Goal: Transaction & Acquisition: Purchase product/service

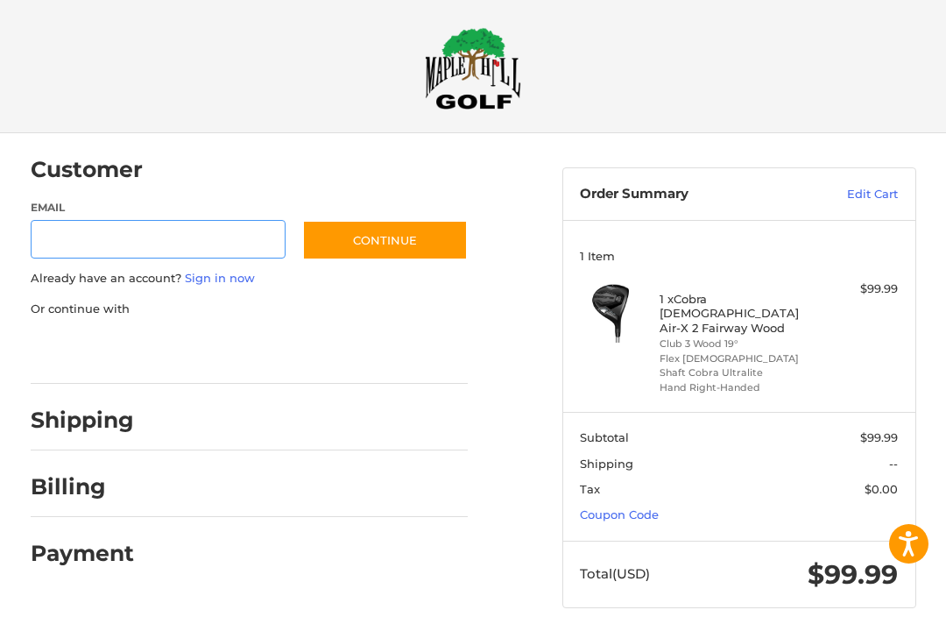
scroll to position [14, 0]
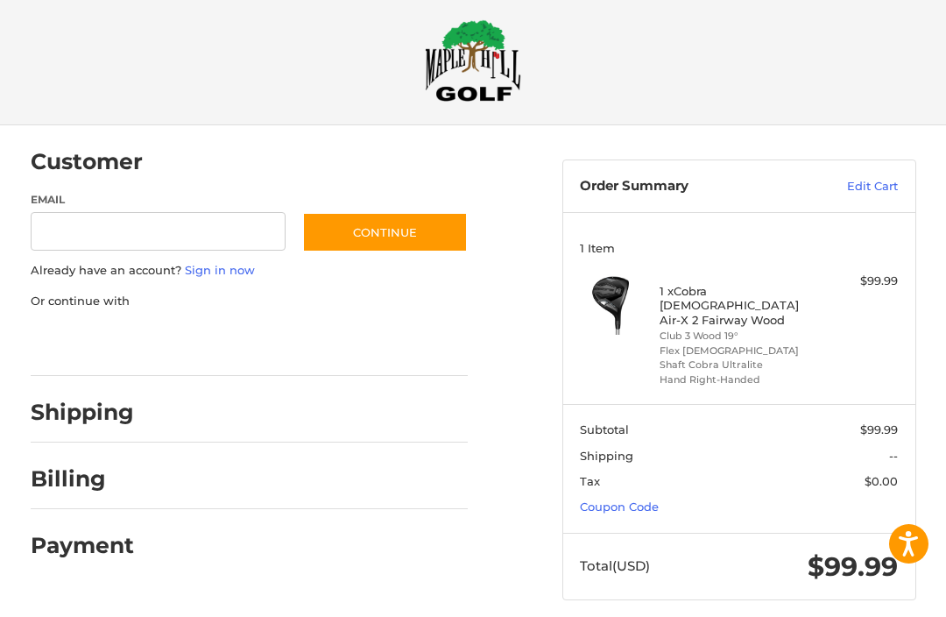
click at [126, 419] on h2 "Shipping" at bounding box center [82, 412] width 103 height 27
click at [62, 431] on div "Shipping" at bounding box center [249, 414] width 437 height 60
click at [52, 399] on h2 "Shipping" at bounding box center [82, 412] width 103 height 27
click at [42, 468] on h2 "Billing" at bounding box center [82, 479] width 102 height 27
click at [132, 360] on div at bounding box center [90, 346] width 131 height 37
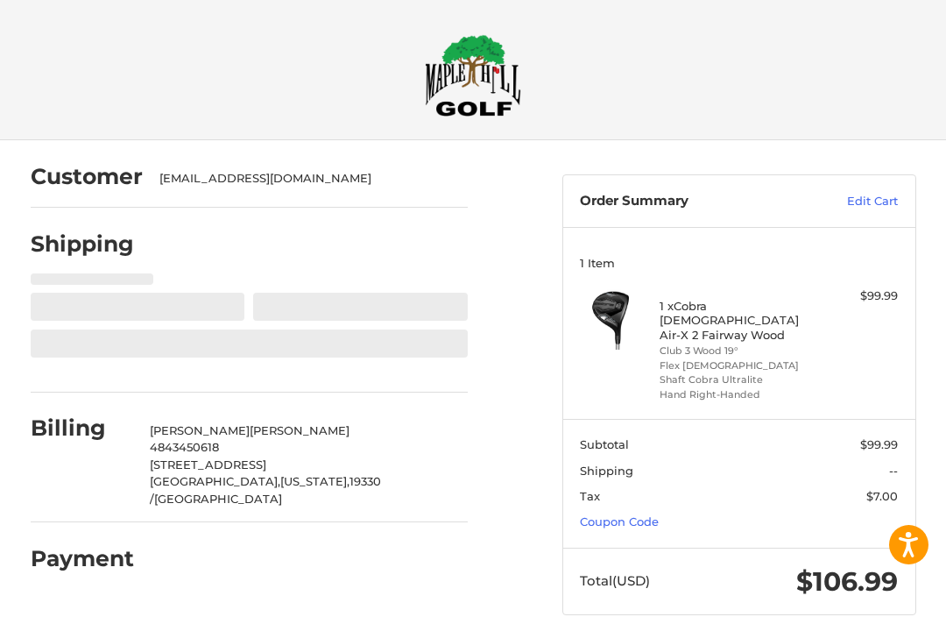
select select "**"
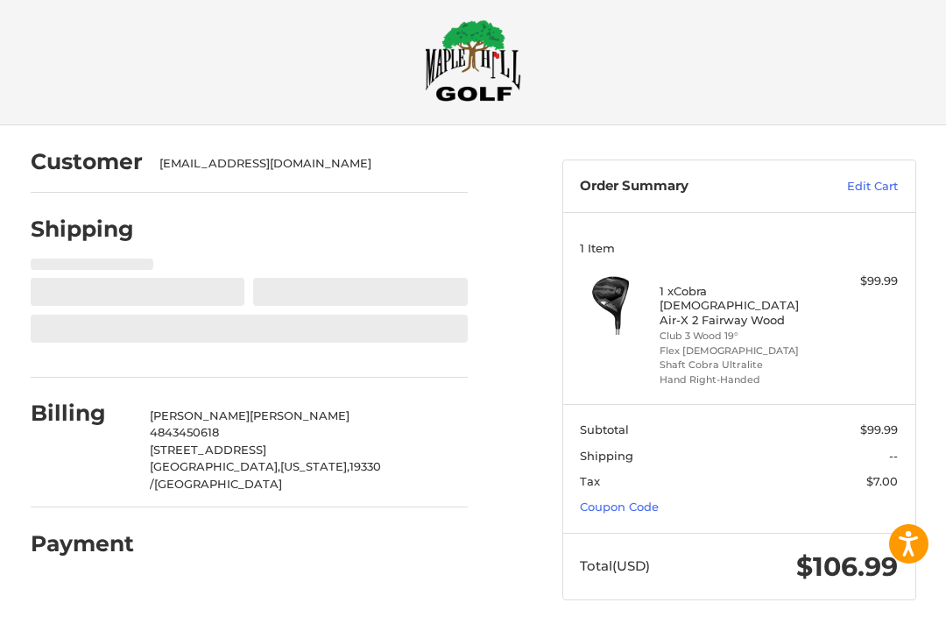
scroll to position [15, 0]
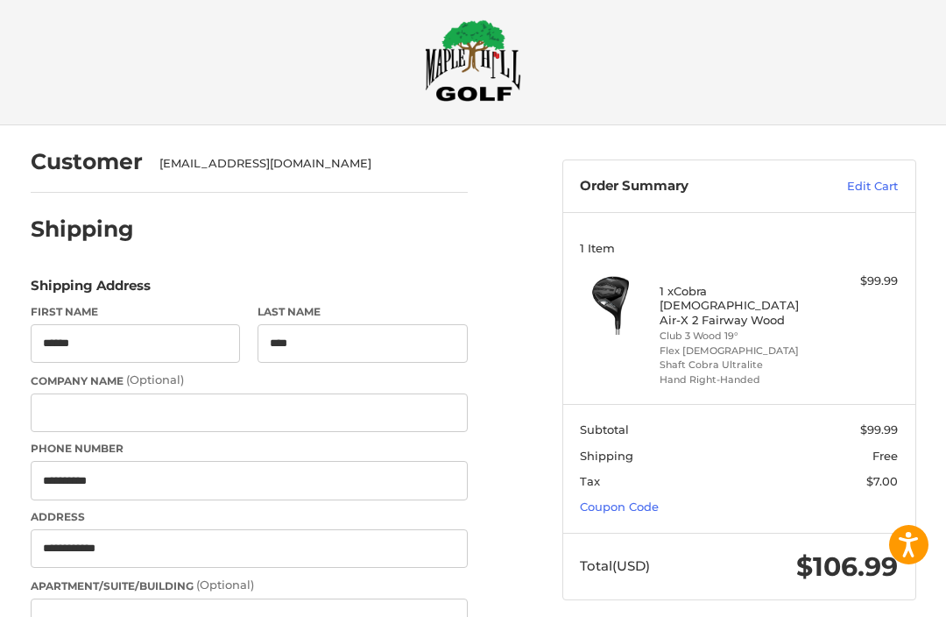
select select "**"
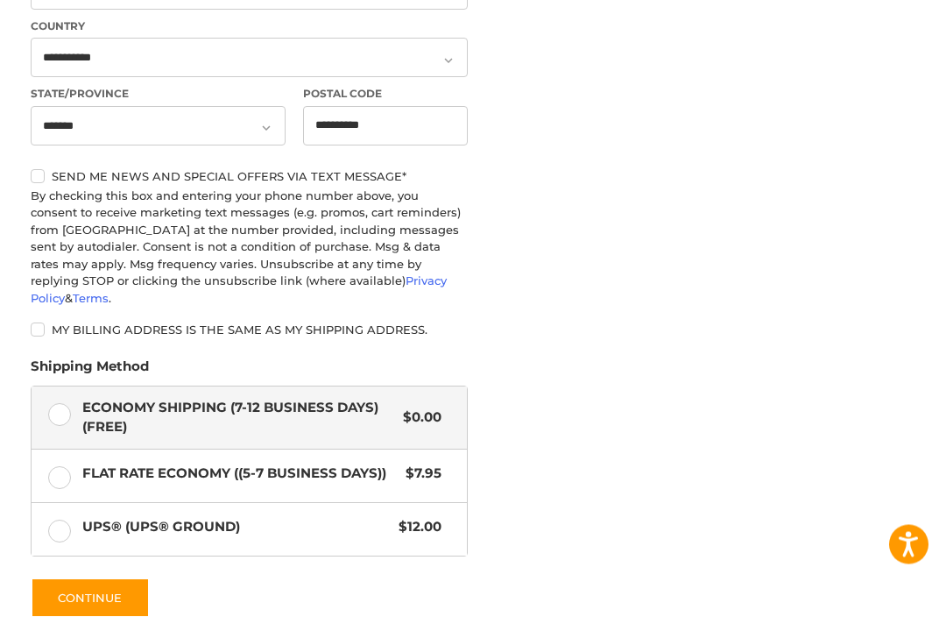
scroll to position [812, 0]
click at [67, 458] on label "Flat Rate Economy ((5-7 Business Days)) $7.95" at bounding box center [249, 475] width 435 height 53
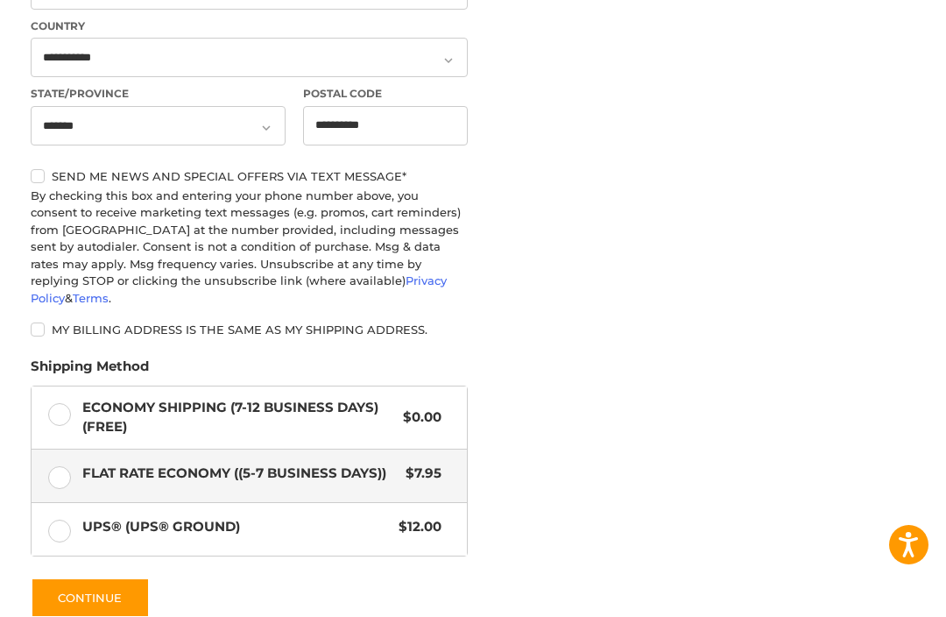
click at [34, 322] on label "My billing address is the same as my shipping address." at bounding box center [249, 329] width 437 height 14
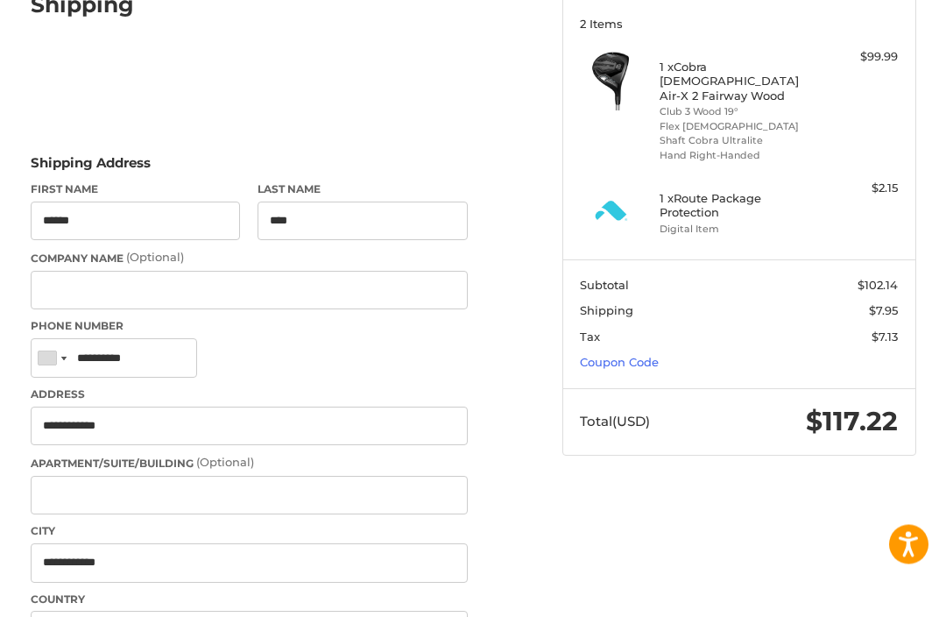
scroll to position [238, 0]
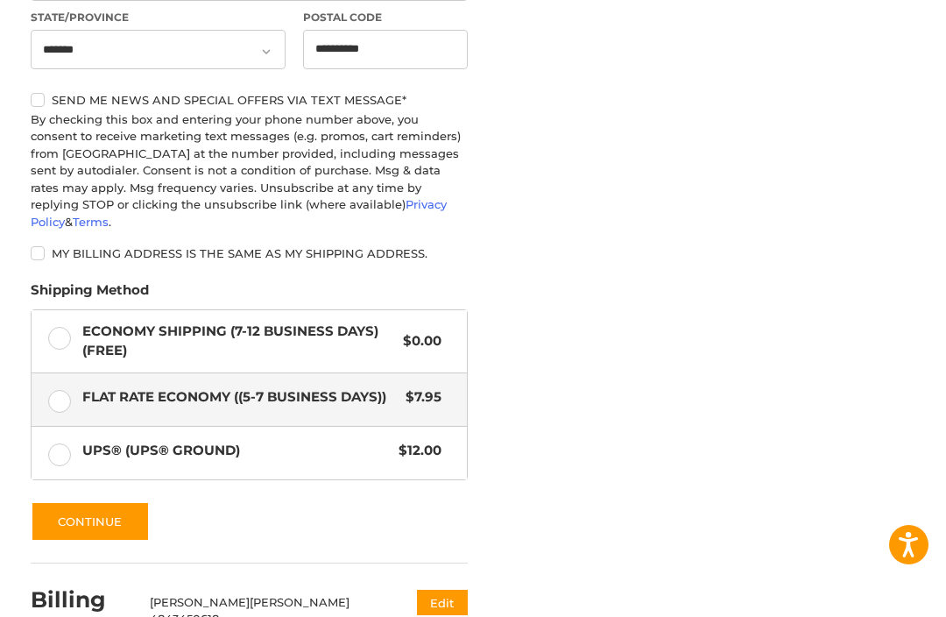
click at [89, 503] on button "Continue" at bounding box center [90, 521] width 119 height 40
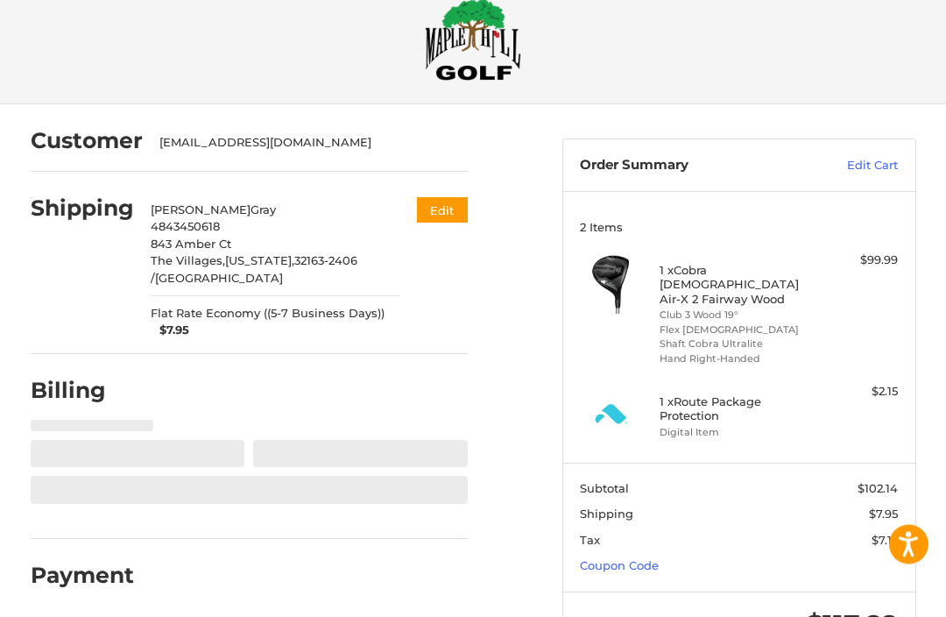
select select "**"
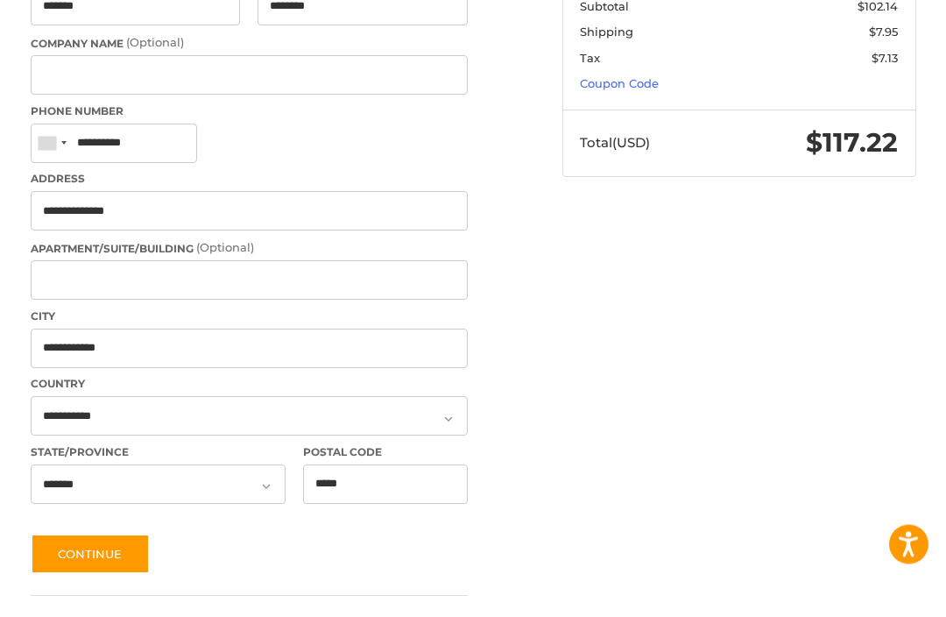
scroll to position [519, 0]
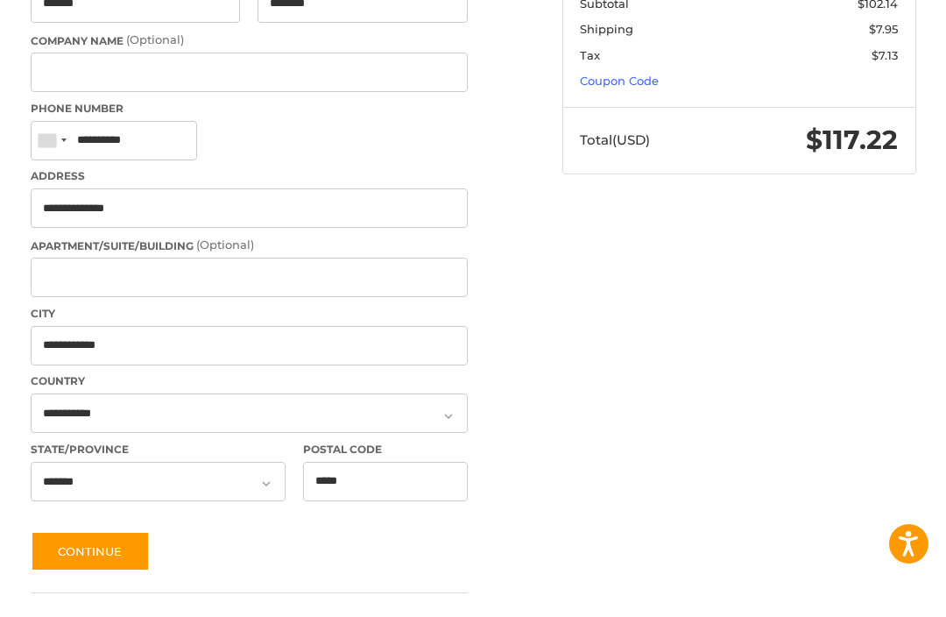
click at [105, 549] on button "Continue" at bounding box center [90, 552] width 119 height 40
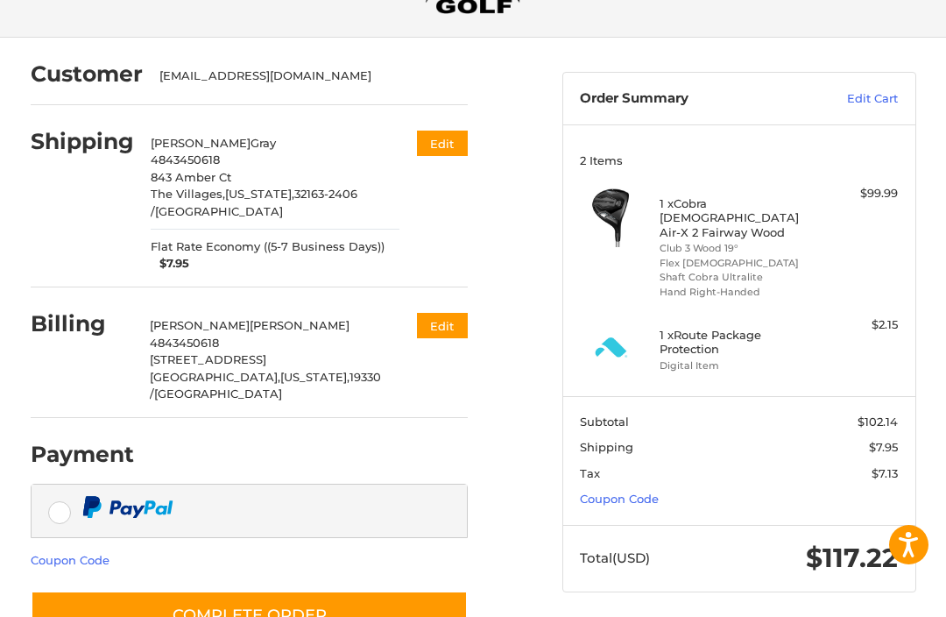
scroll to position [102, 0]
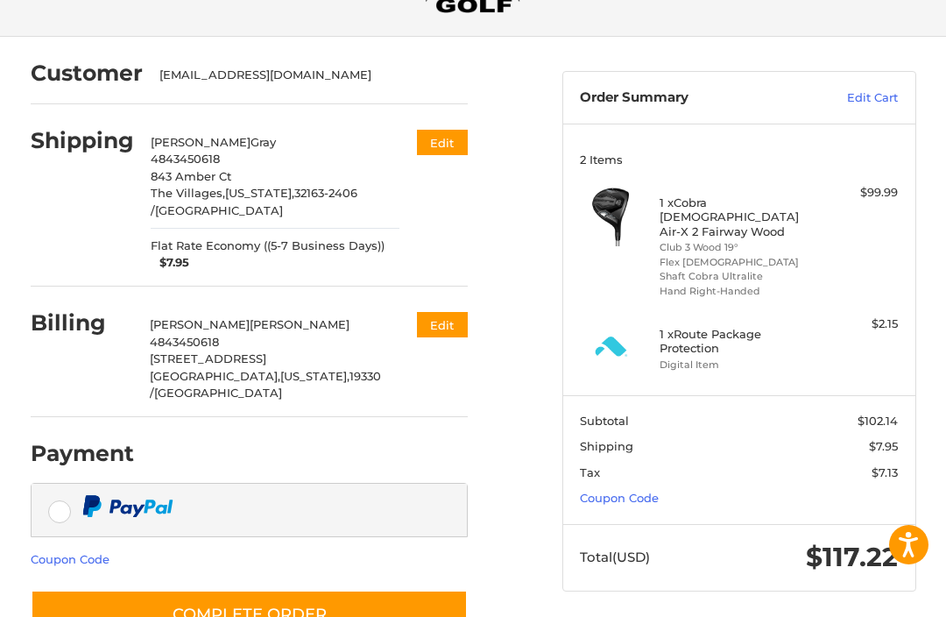
click at [372, 616] on button "Complete order" at bounding box center [249, 614] width 437 height 50
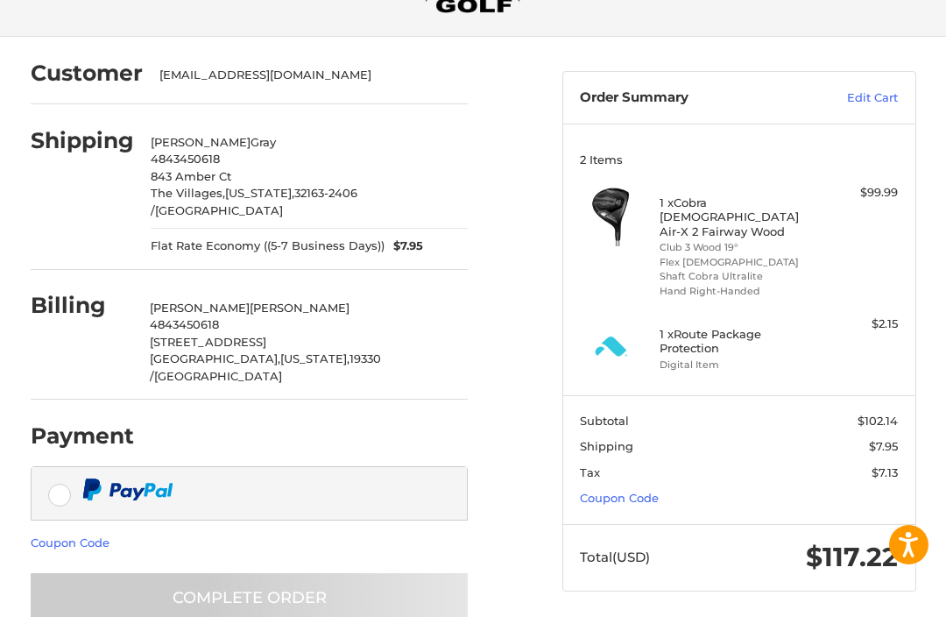
scroll to position [53, 0]
